Goal: Find specific page/section: Find specific page/section

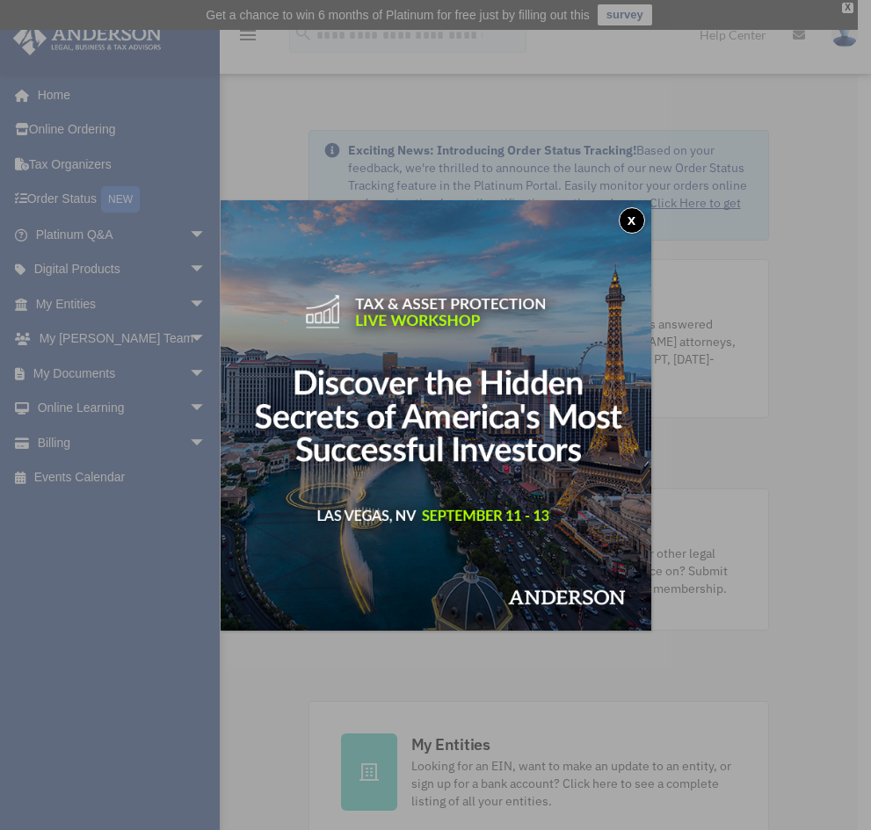
click at [185, 372] on div "x" at bounding box center [435, 415] width 871 height 830
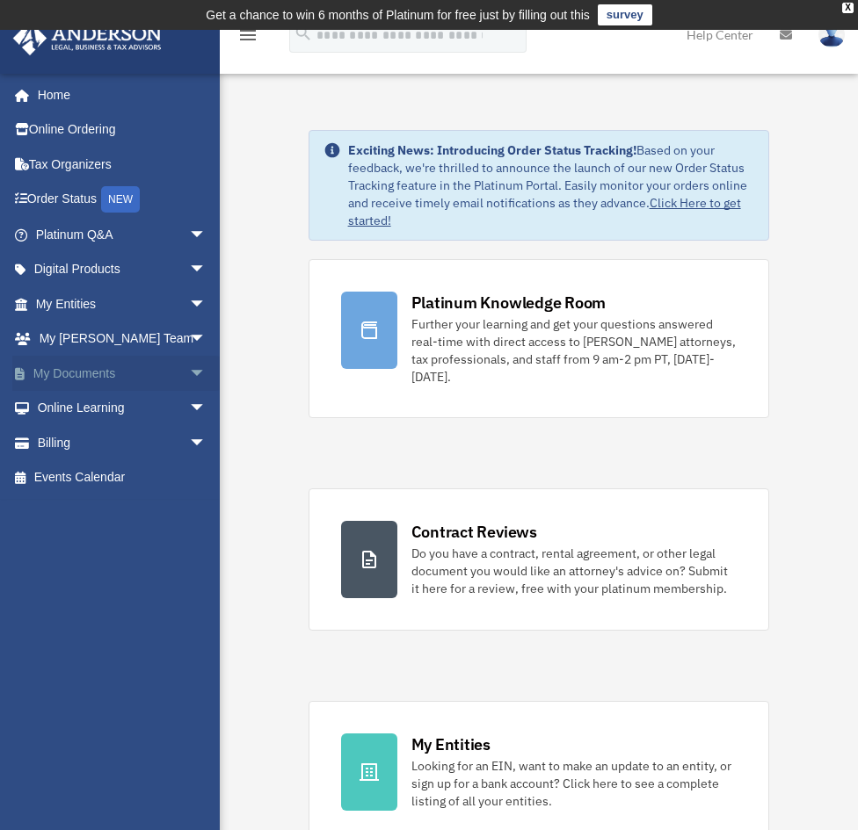
click at [189, 374] on span "arrow_drop_down" at bounding box center [206, 374] width 35 height 36
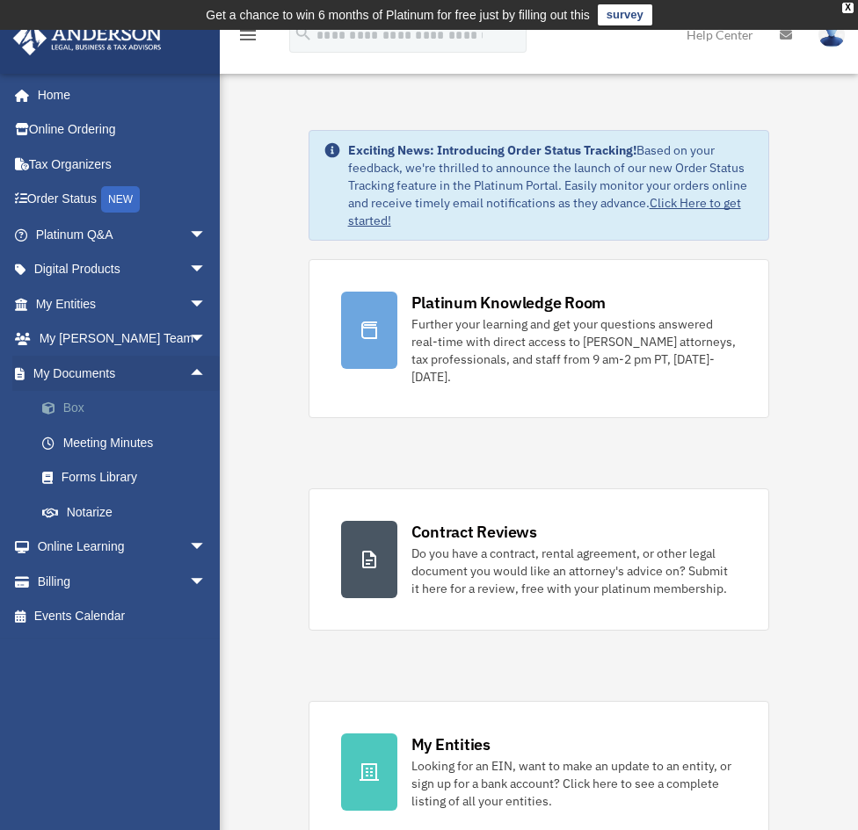
click at [72, 406] on link "Box" at bounding box center [129, 408] width 208 height 35
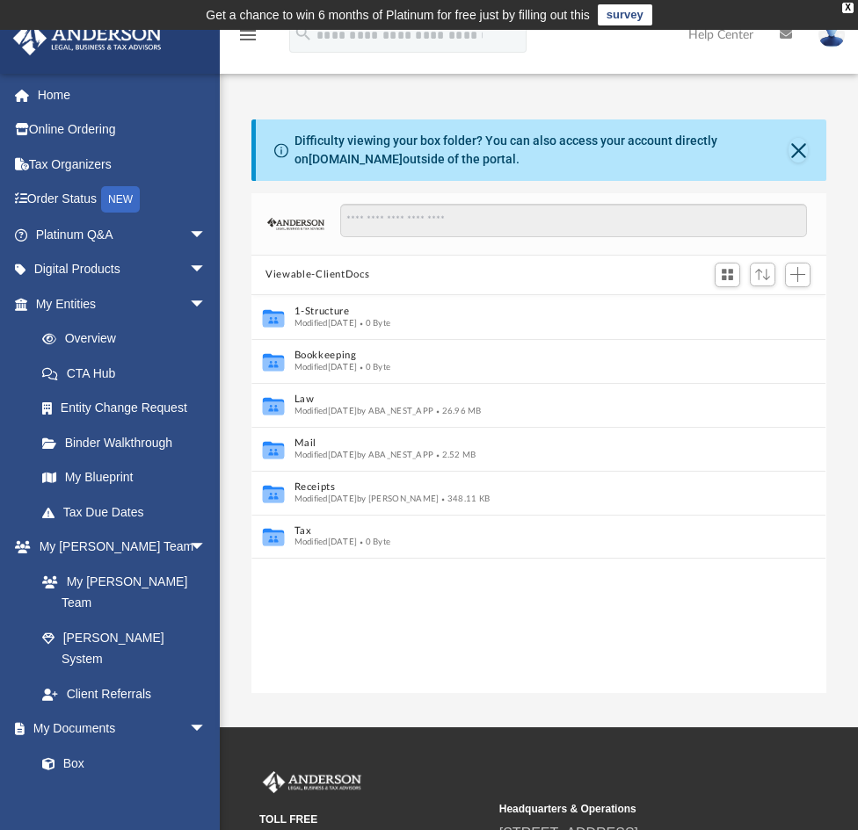
click at [334, 273] on button "Viewable-ClientDocs" at bounding box center [317, 275] width 104 height 16
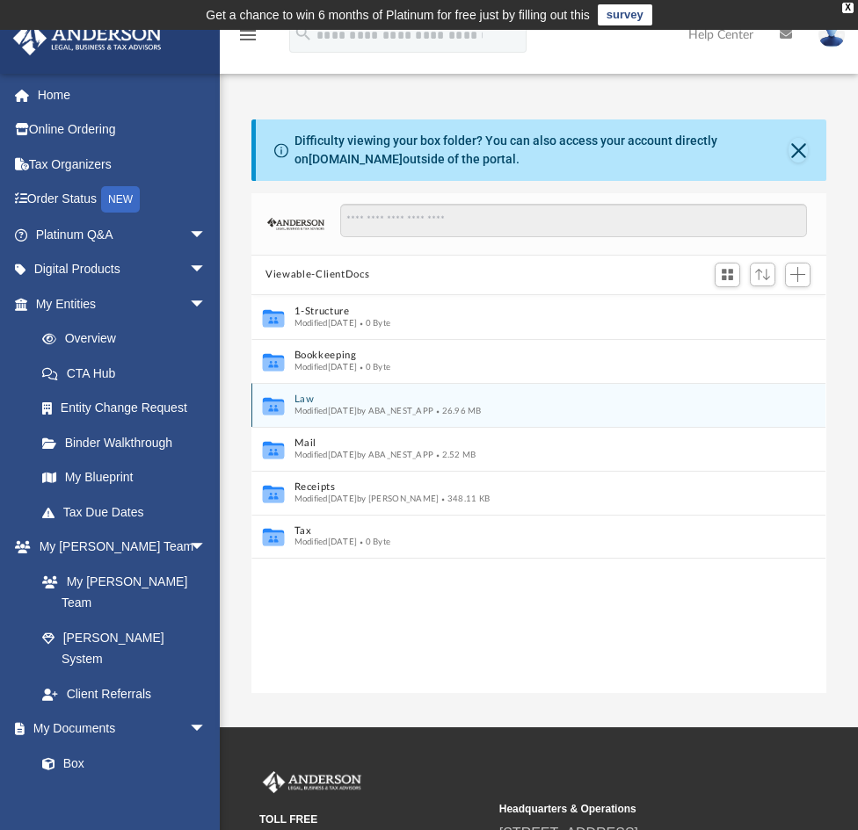
click at [339, 407] on span "Modified Fri May 9 2025 by ABA_NEST_APP" at bounding box center [364, 410] width 140 height 9
